Goal: Task Accomplishment & Management: Manage account settings

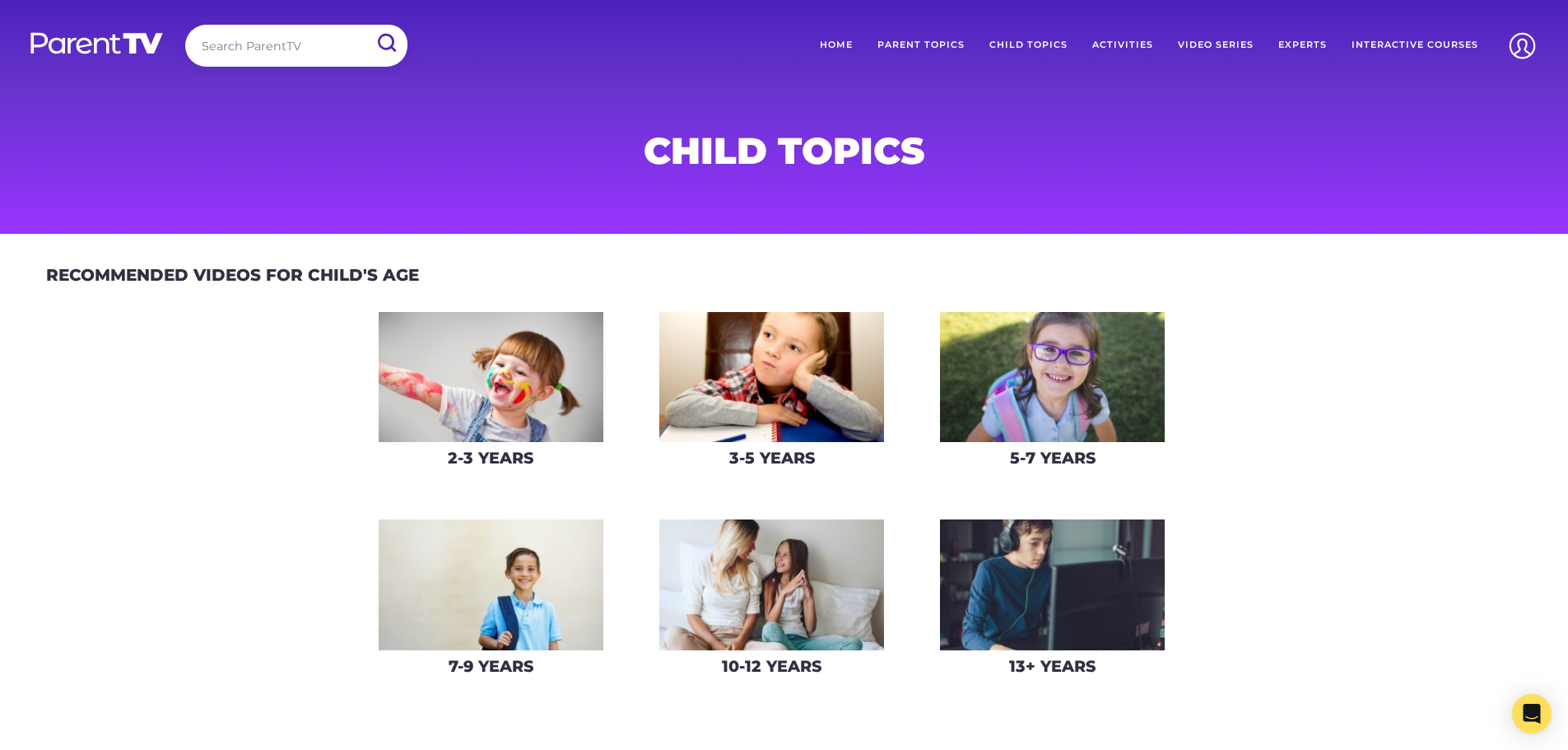
click at [489, 395] on img at bounding box center [491, 378] width 225 height 131
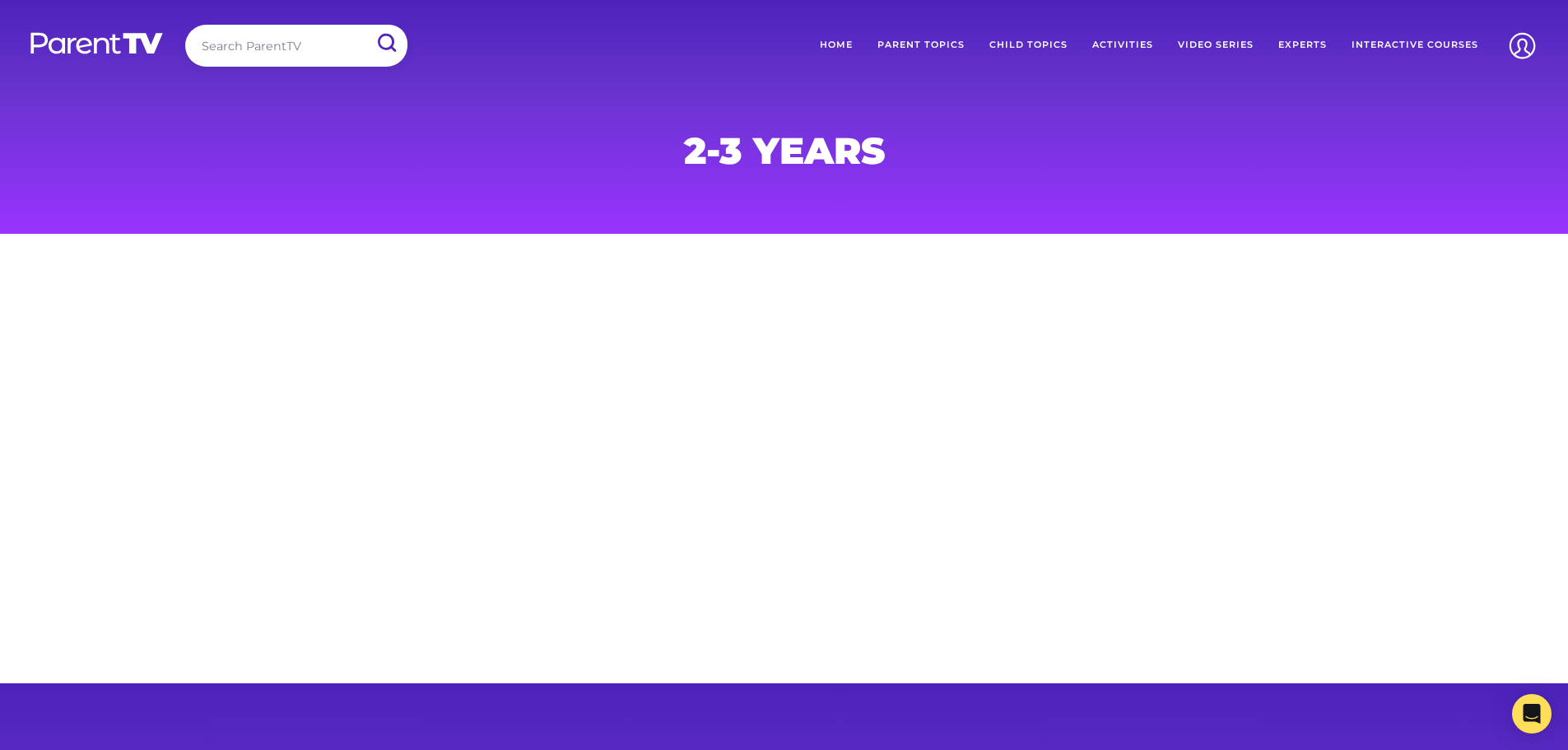
click at [814, 159] on h1 "2-3 Years" at bounding box center [784, 151] width 794 height 33
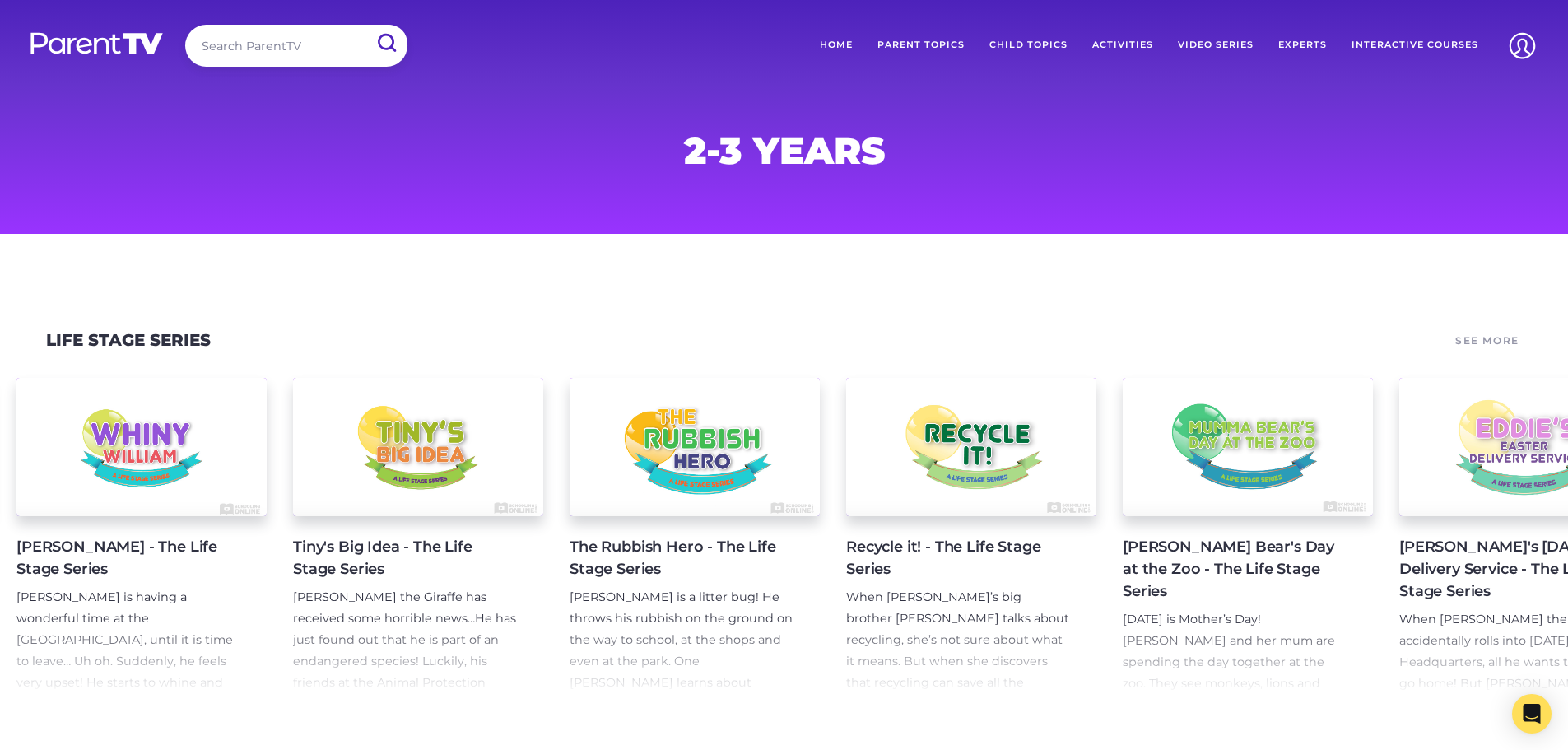
click at [332, 60] on input "search" at bounding box center [296, 46] width 222 height 42
type input "biting"
click at [365, 25] on input "submit" at bounding box center [387, 43] width 43 height 37
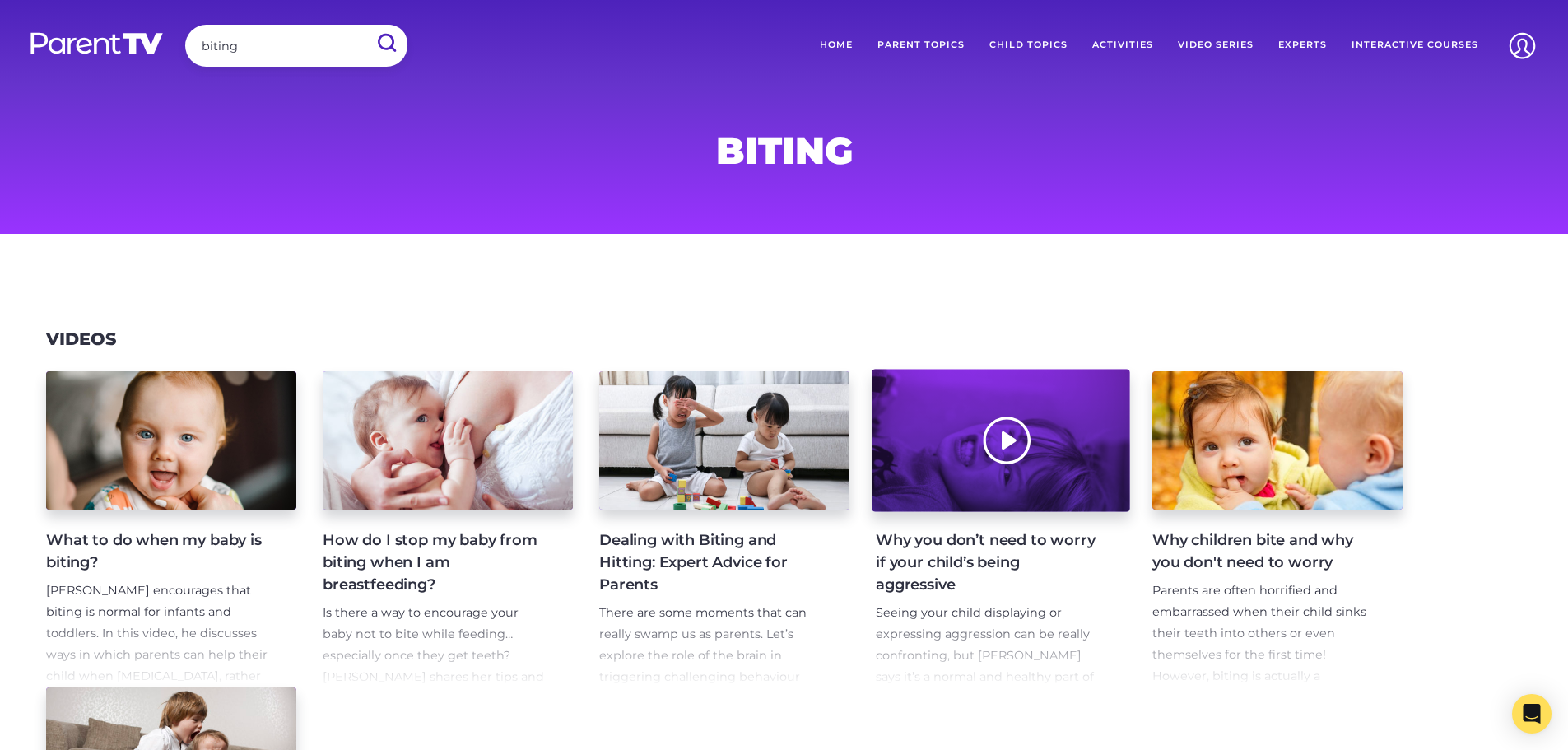
click at [1028, 467] on div at bounding box center [1000, 440] width 257 height 143
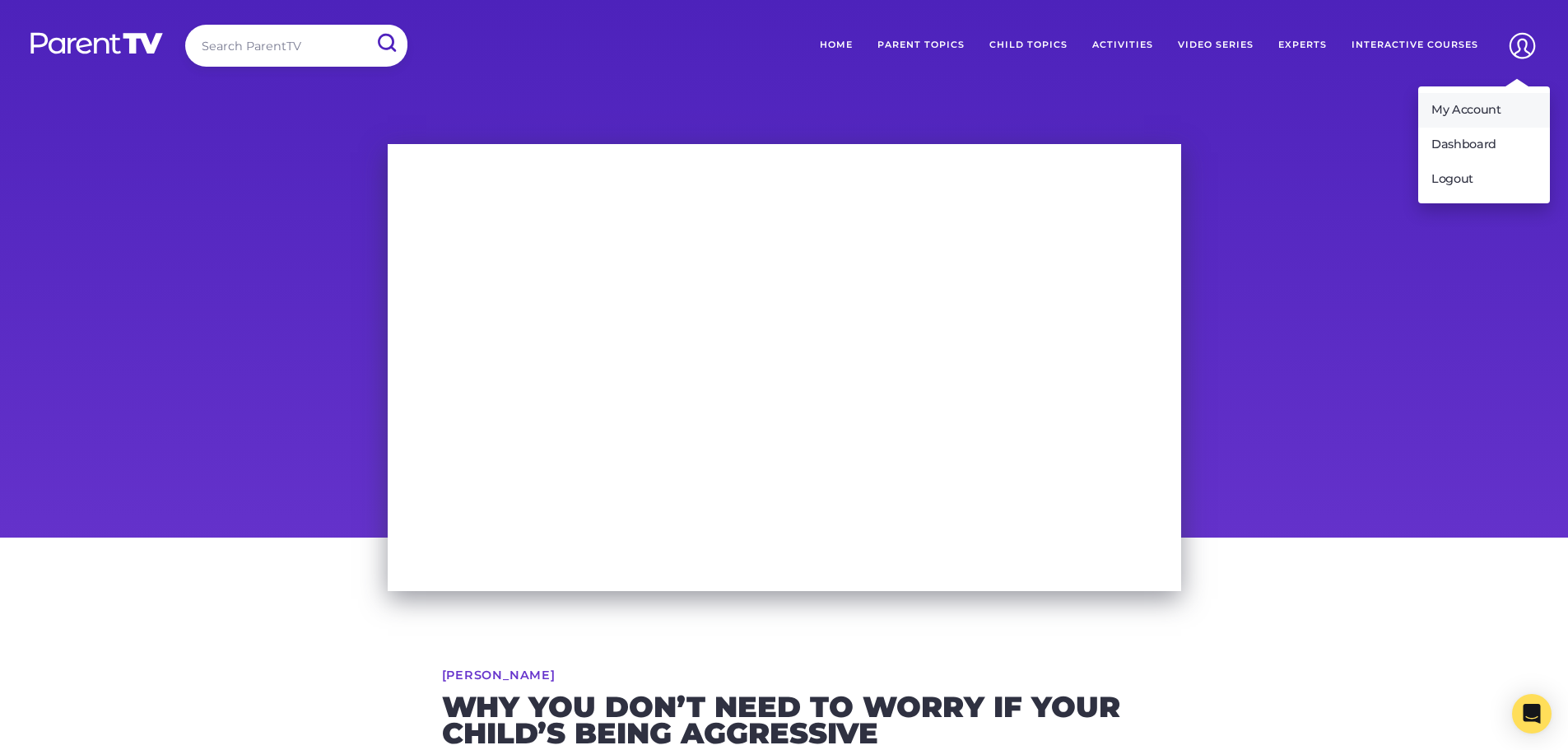
click at [1467, 105] on link "My Account" at bounding box center [1484, 110] width 132 height 35
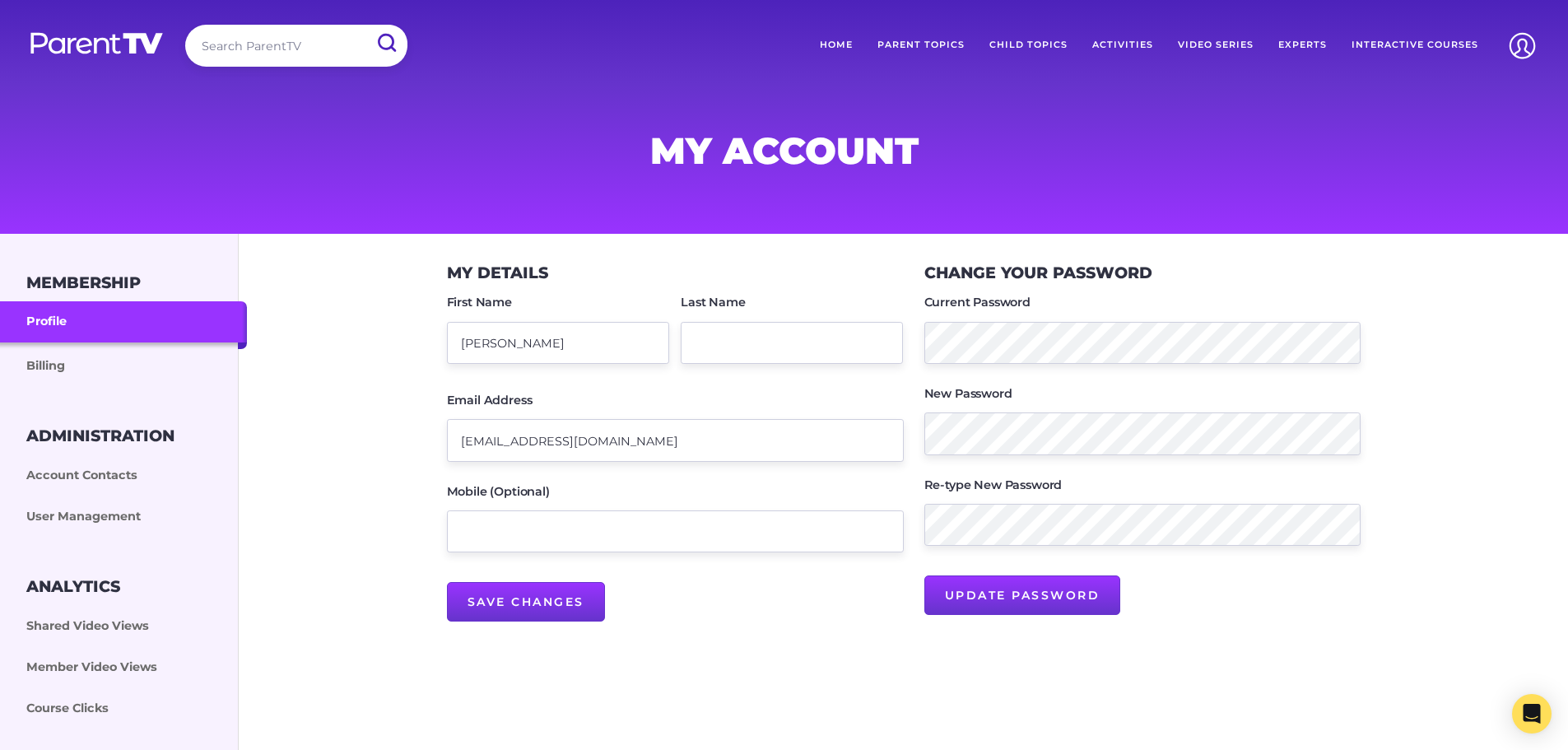
scroll to position [165, 0]
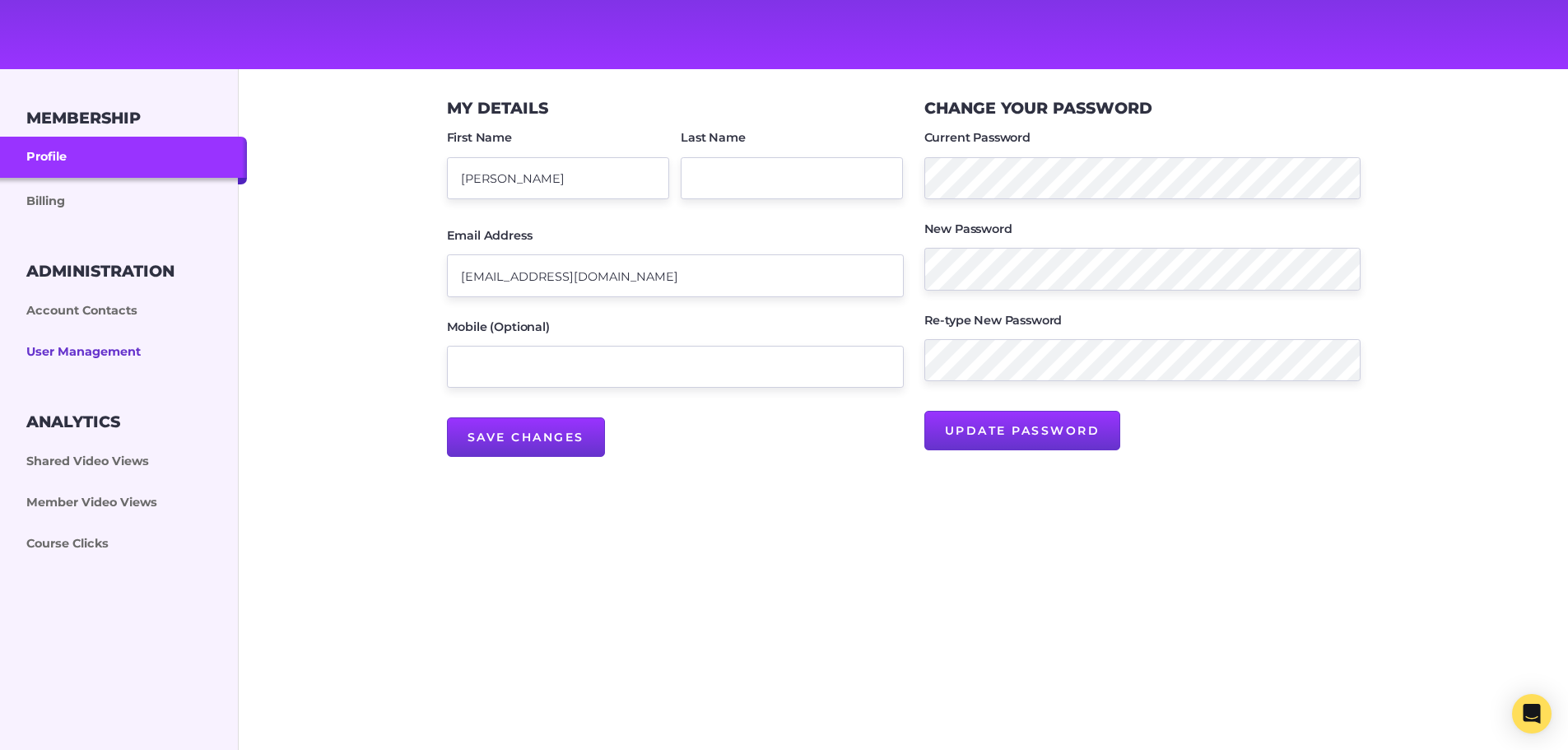
click at [59, 353] on link "User Management" at bounding box center [123, 353] width 247 height 41
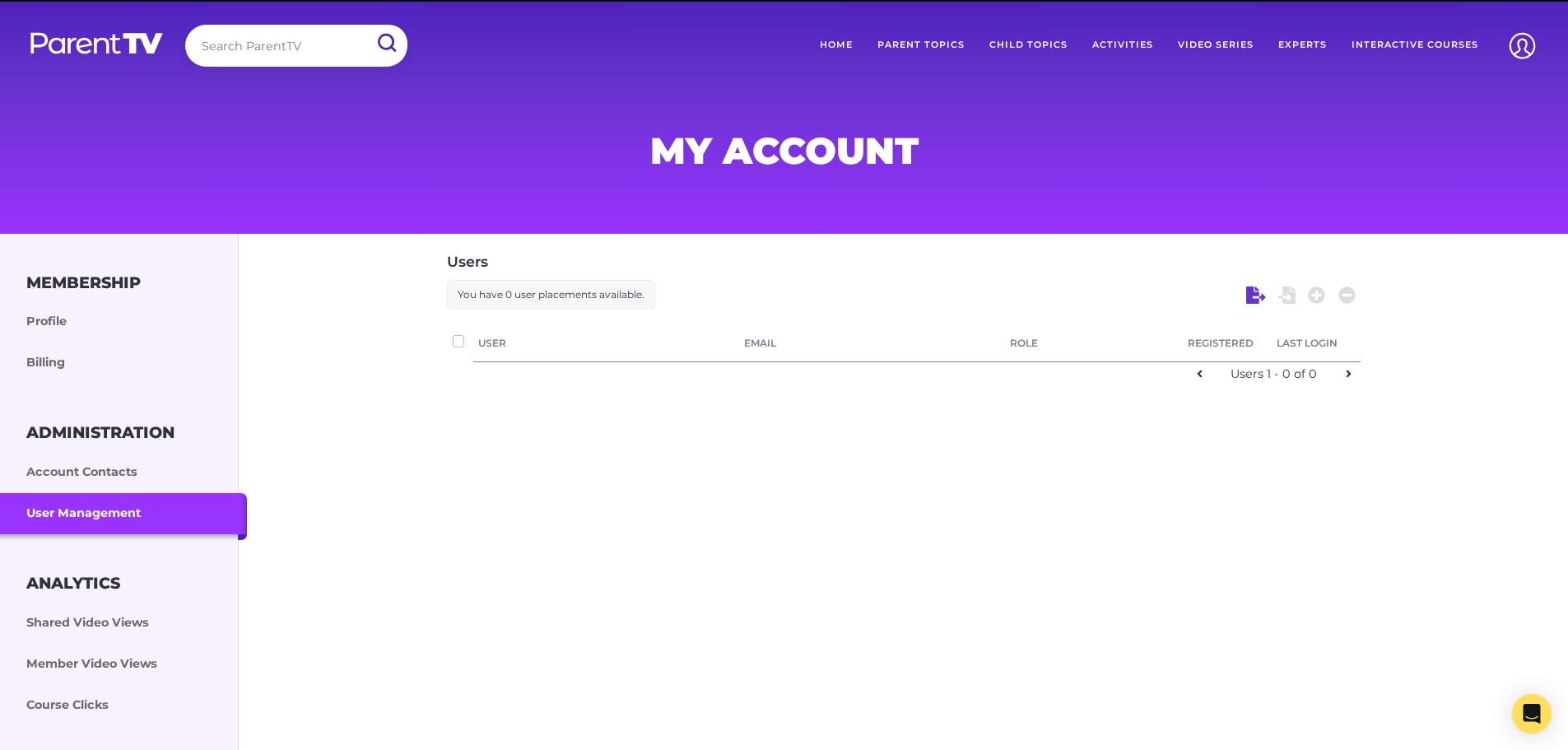
checkbox input "false"
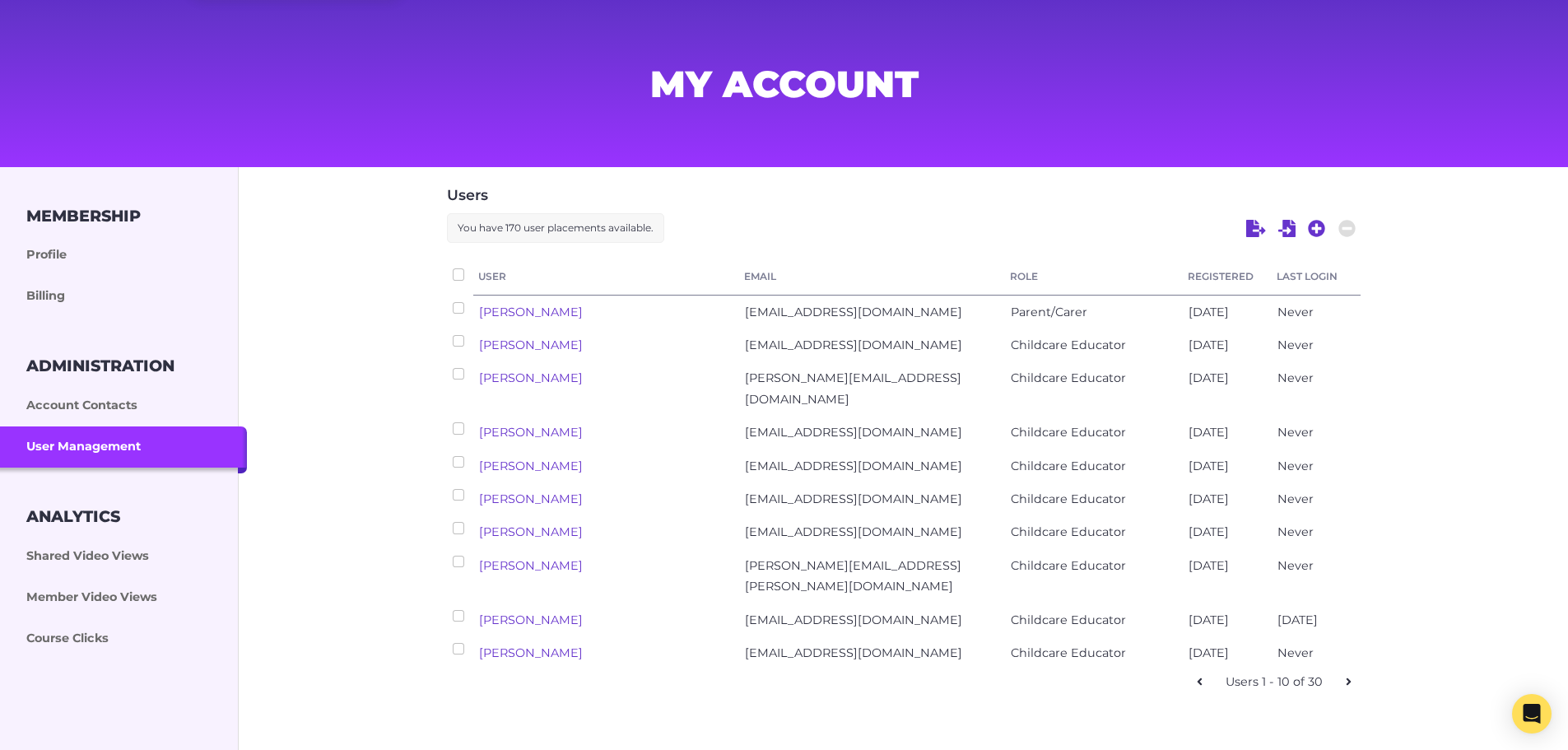
scroll to position [83, 0]
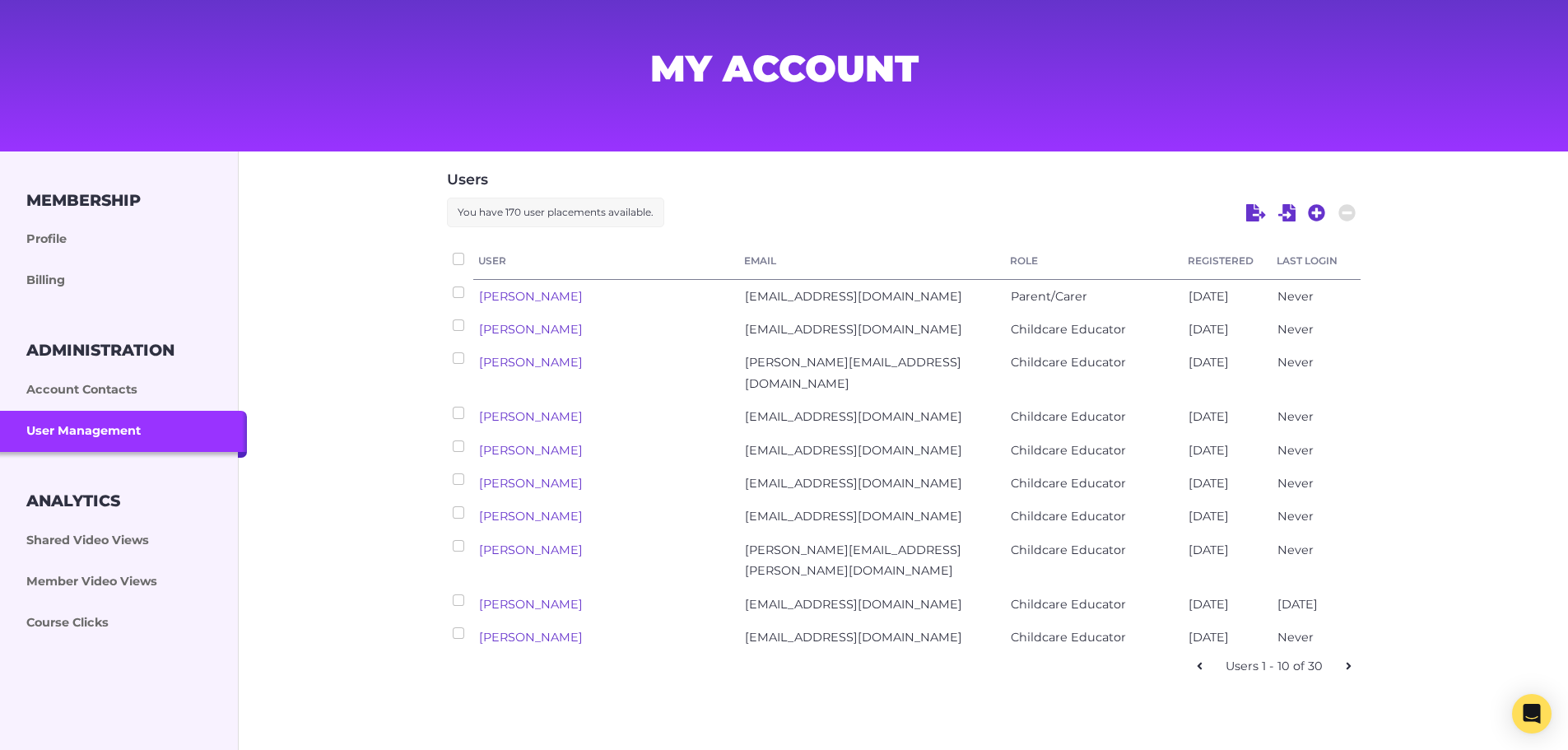
click at [1344, 655] on link at bounding box center [1348, 667] width 24 height 24
checkbox input "false"
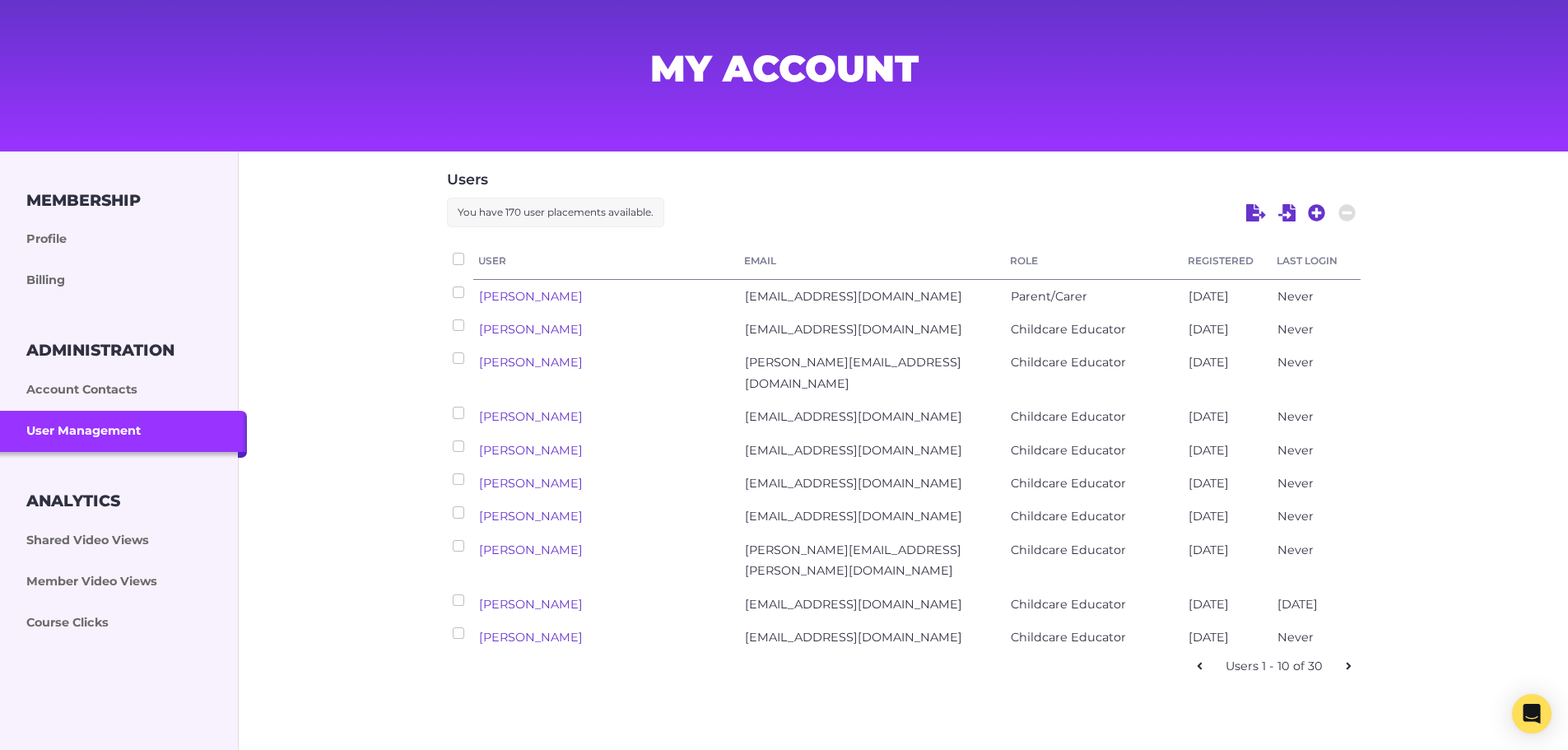
checkbox input "false"
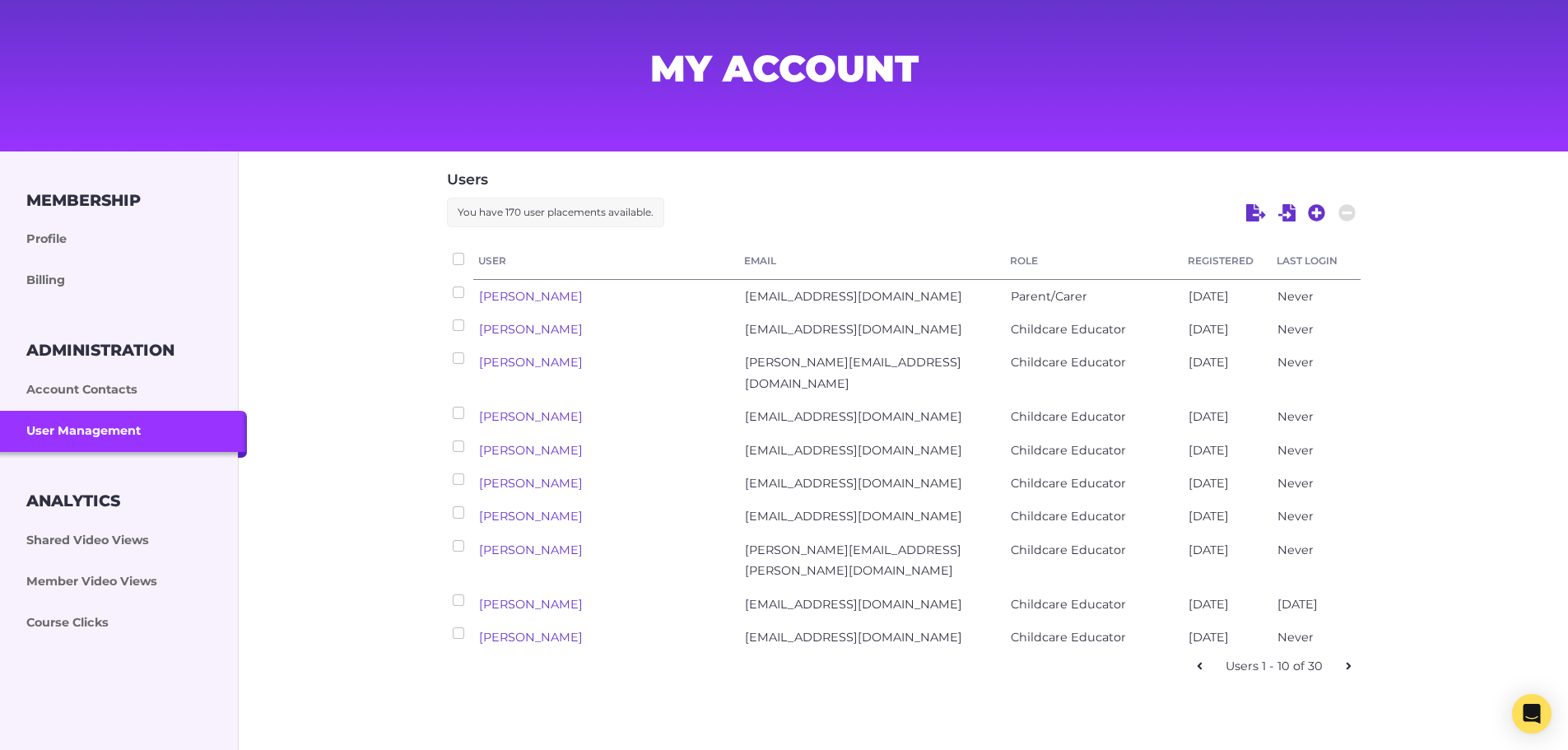
checkbox input "false"
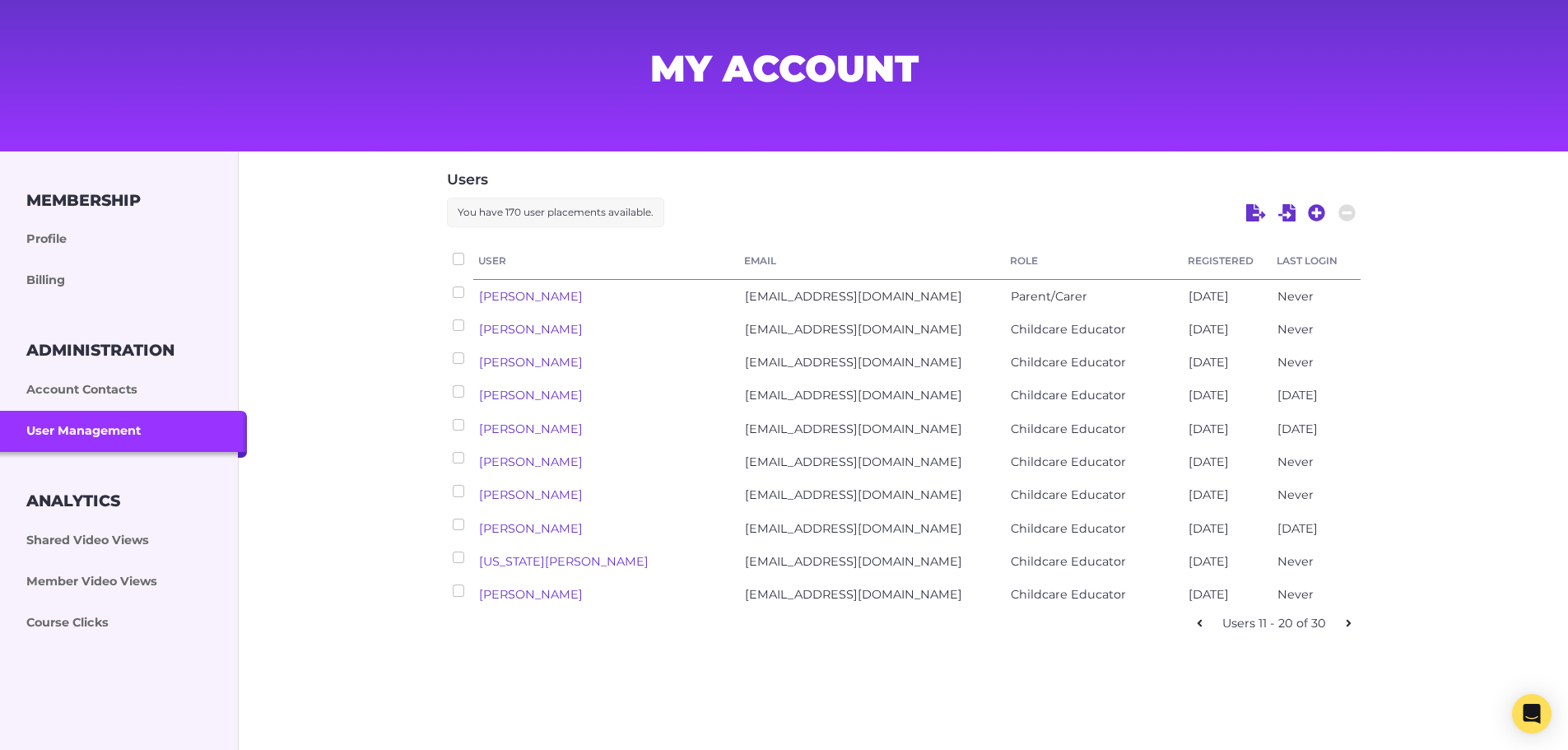
click at [489, 357] on link "Kimberly Ibbetson" at bounding box center [531, 362] width 104 height 15
select select "ptv_elc_member"
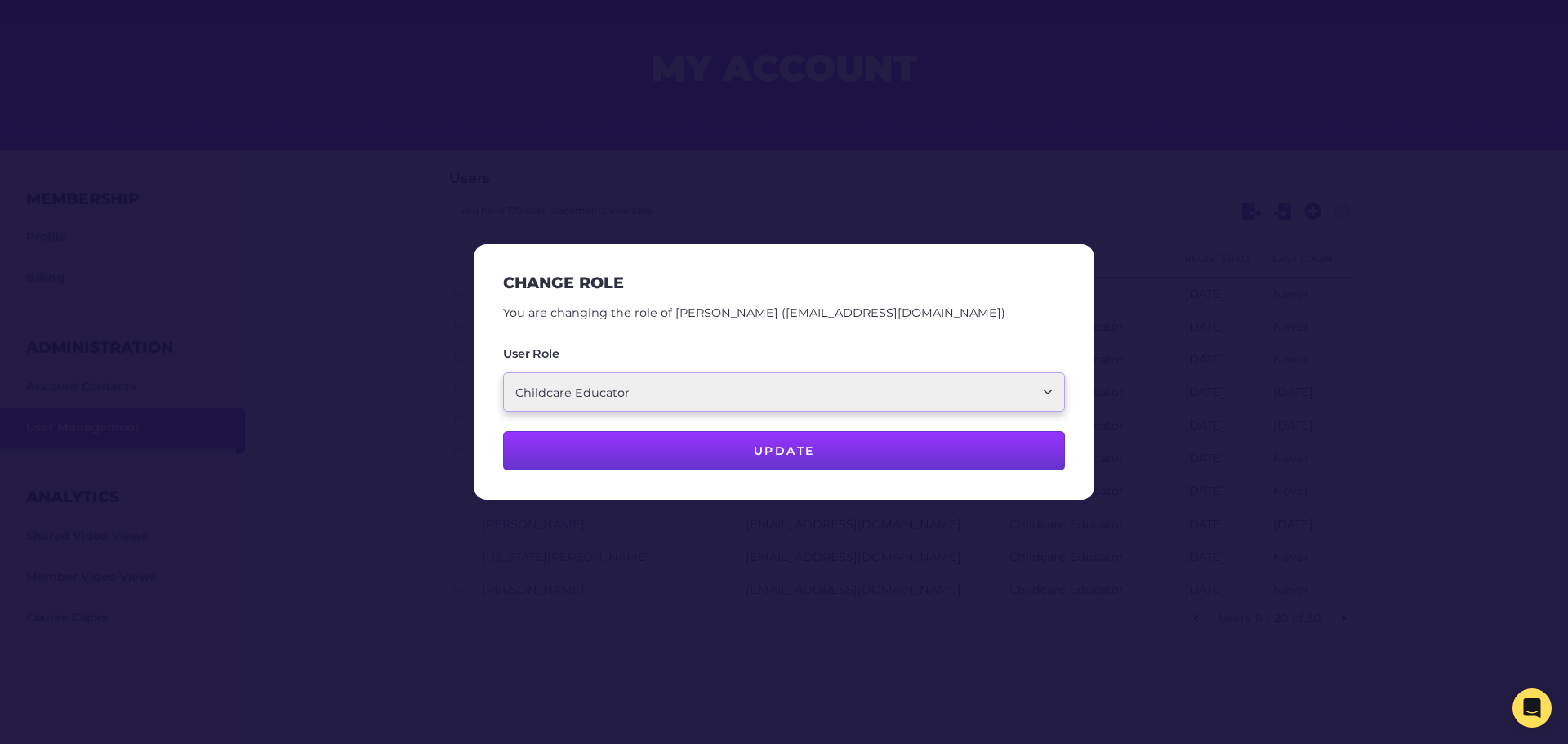
drag, startPoint x: 551, startPoint y: 388, endPoint x: 560, endPoint y: 394, distance: 10.8
click at [551, 388] on select "Parent/Carer Childcare Account Admin Childcare Educator" at bounding box center [783, 392] width 562 height 39
drag, startPoint x: 592, startPoint y: 387, endPoint x: 601, endPoint y: 392, distance: 10.3
click at [592, 387] on select "Parent/Carer Childcare Account Admin Childcare Educator" at bounding box center [783, 392] width 562 height 39
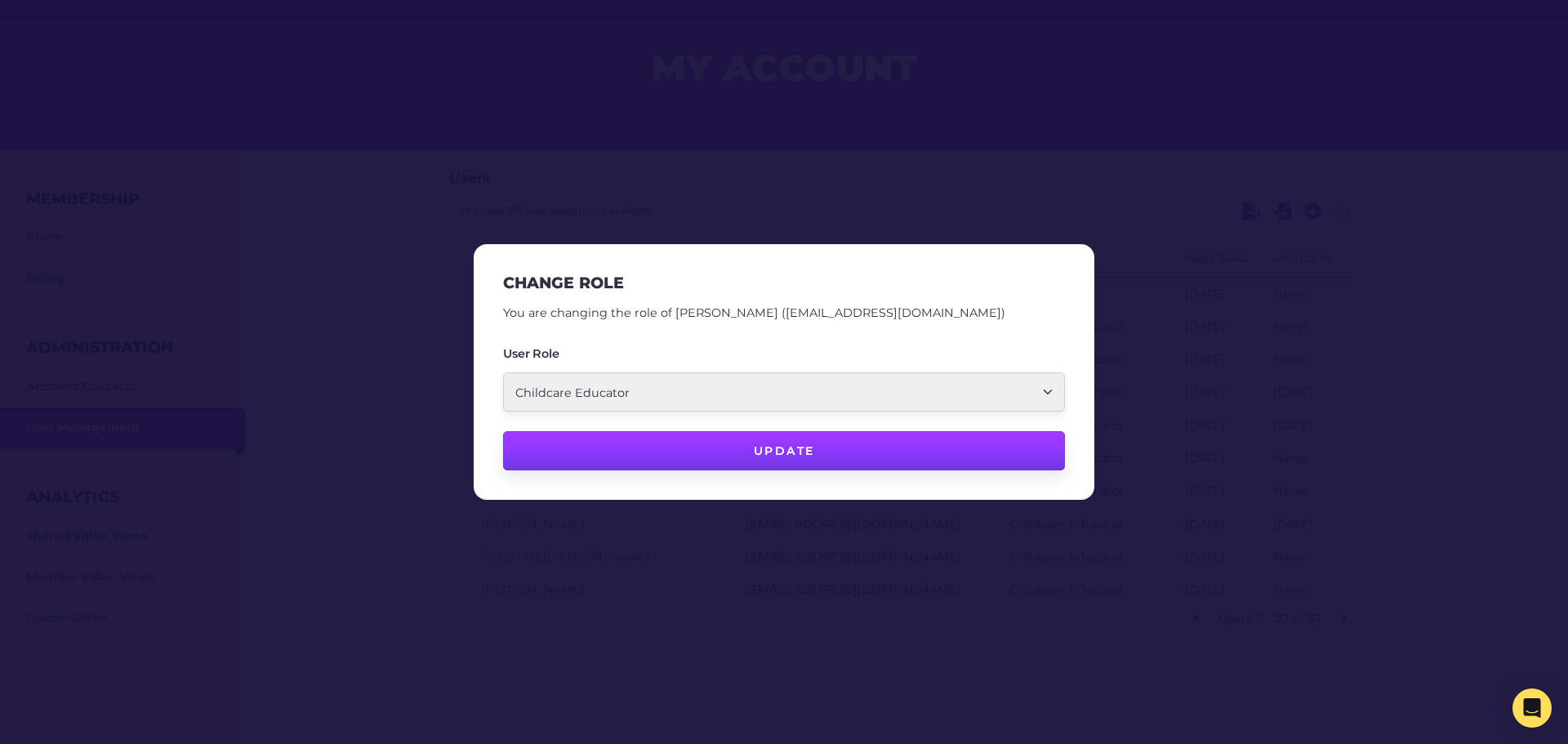
click at [695, 459] on button "Update" at bounding box center [783, 451] width 562 height 39
click at [778, 450] on button "Update" at bounding box center [778, 451] width 562 height 39
